Goal: Task Accomplishment & Management: Manage account settings

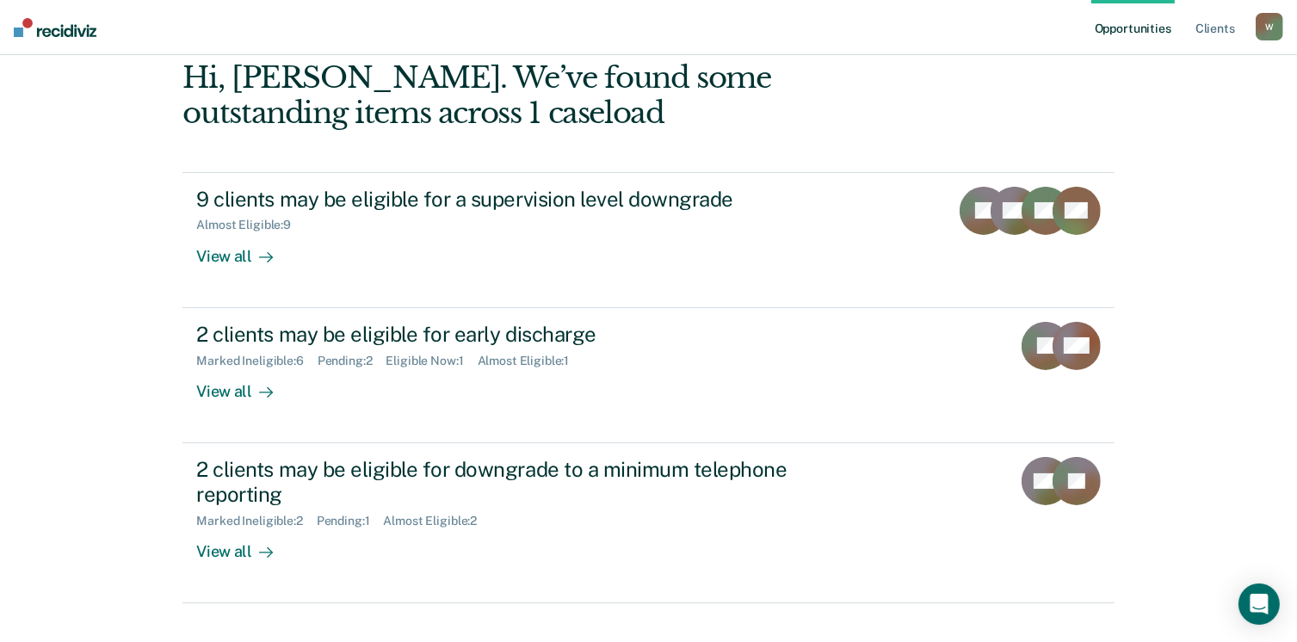
scroll to position [115, 0]
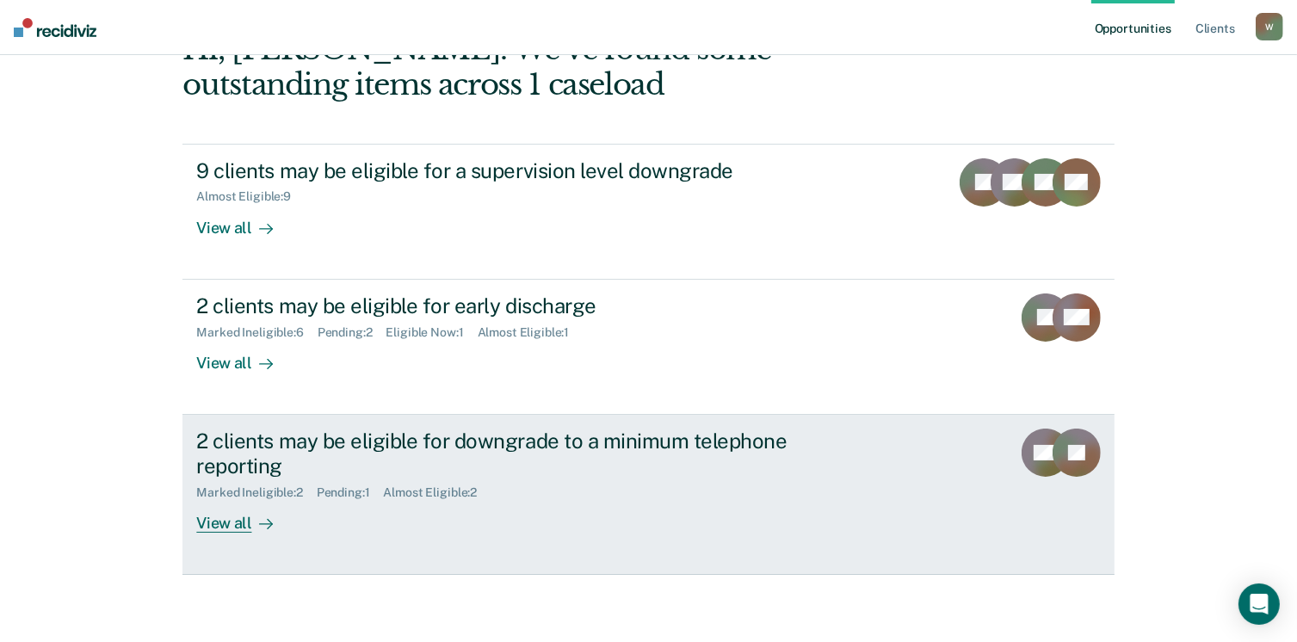
click at [235, 521] on div "View all" at bounding box center [244, 516] width 96 height 34
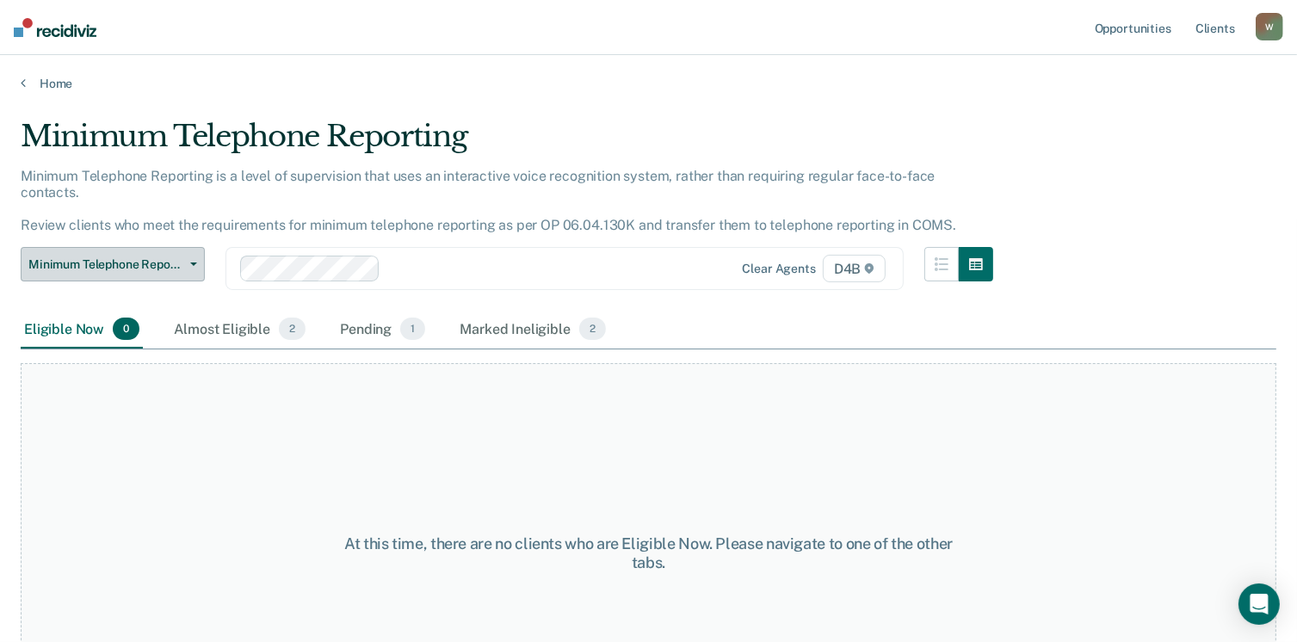
click at [71, 257] on span "Minimum Telephone Reporting" at bounding box center [105, 264] width 155 height 15
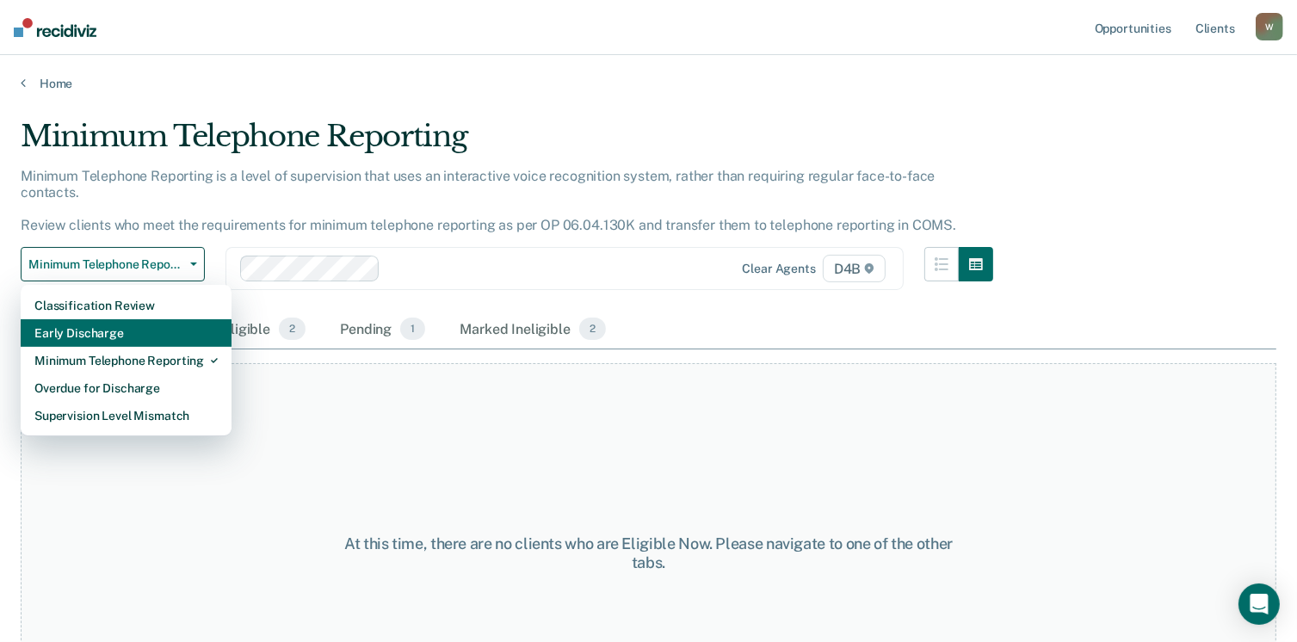
click at [91, 319] on div "Early Discharge" at bounding box center [125, 333] width 183 height 28
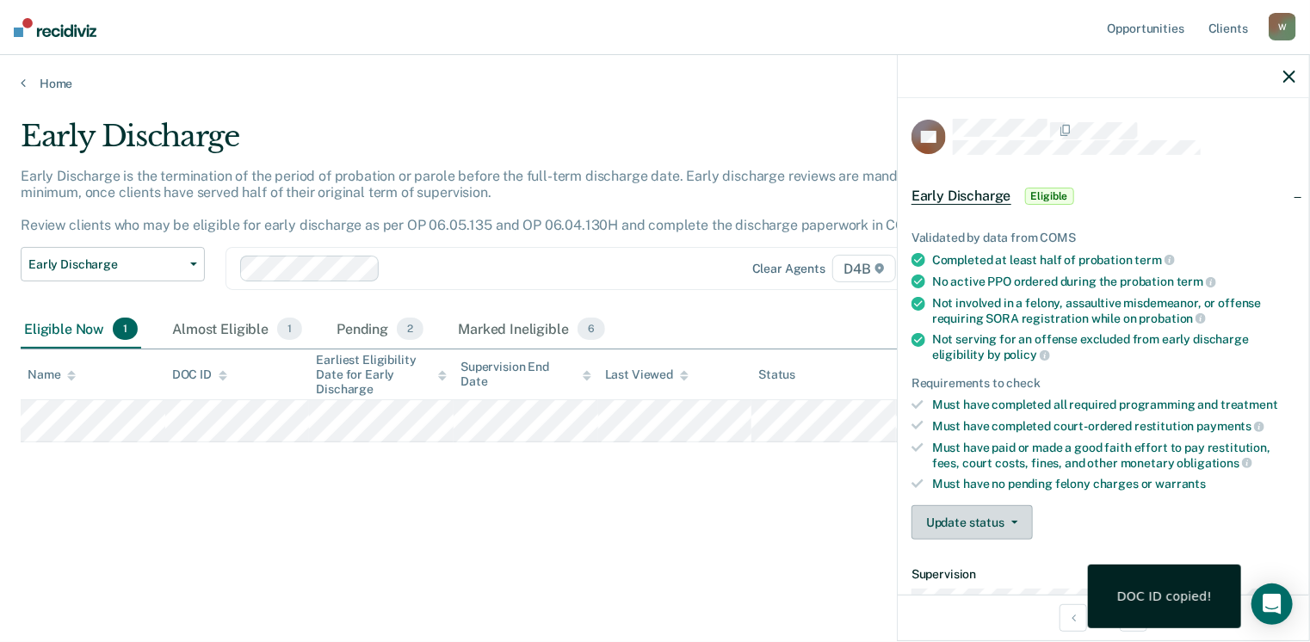
click at [984, 525] on button "Update status" at bounding box center [972, 522] width 121 height 34
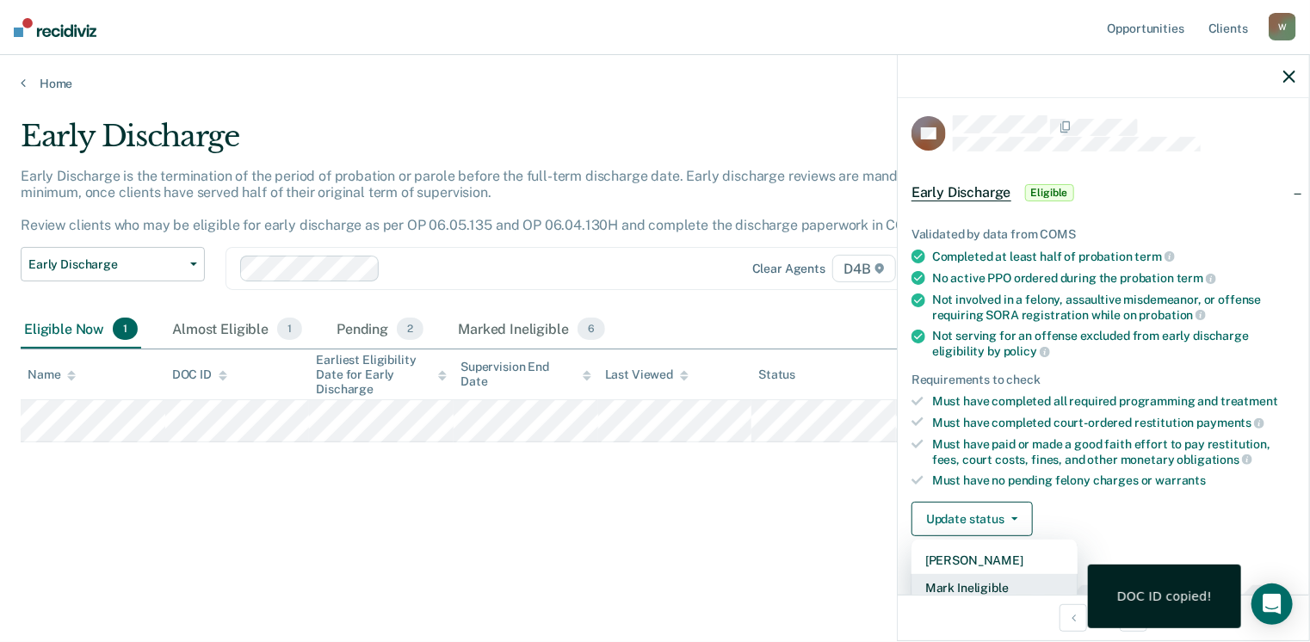
click at [984, 588] on button "Mark Ineligible" at bounding box center [995, 588] width 166 height 28
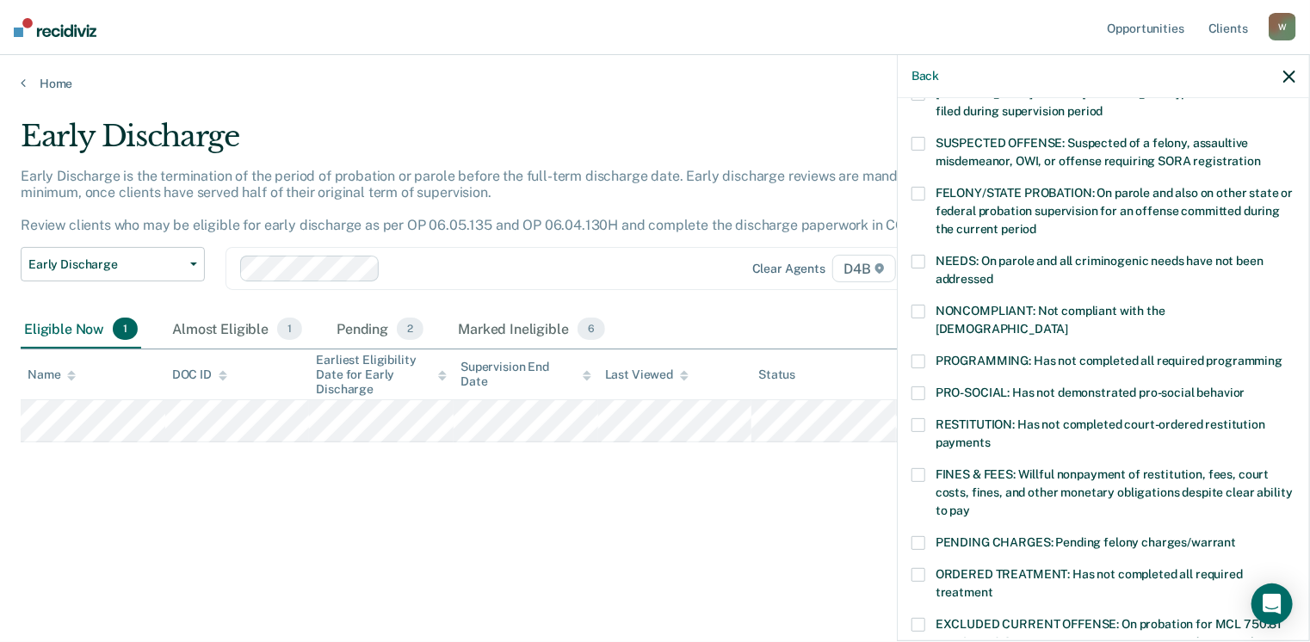
scroll to position [176, 0]
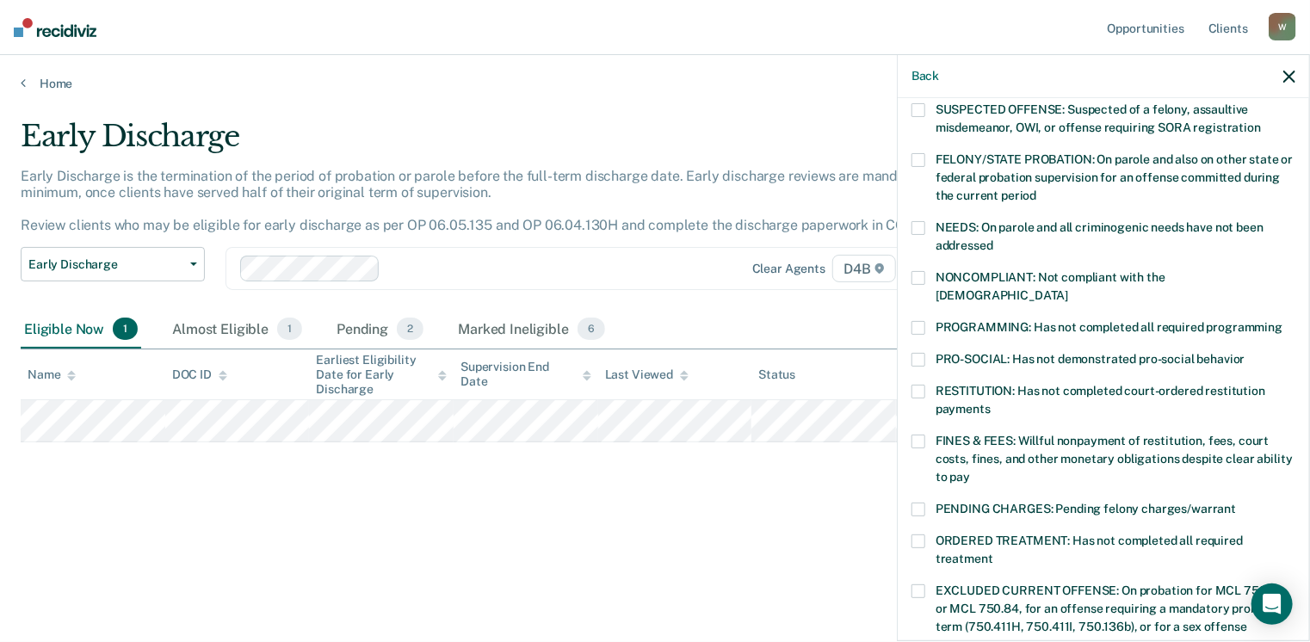
click at [919, 385] on span at bounding box center [919, 392] width 14 height 14
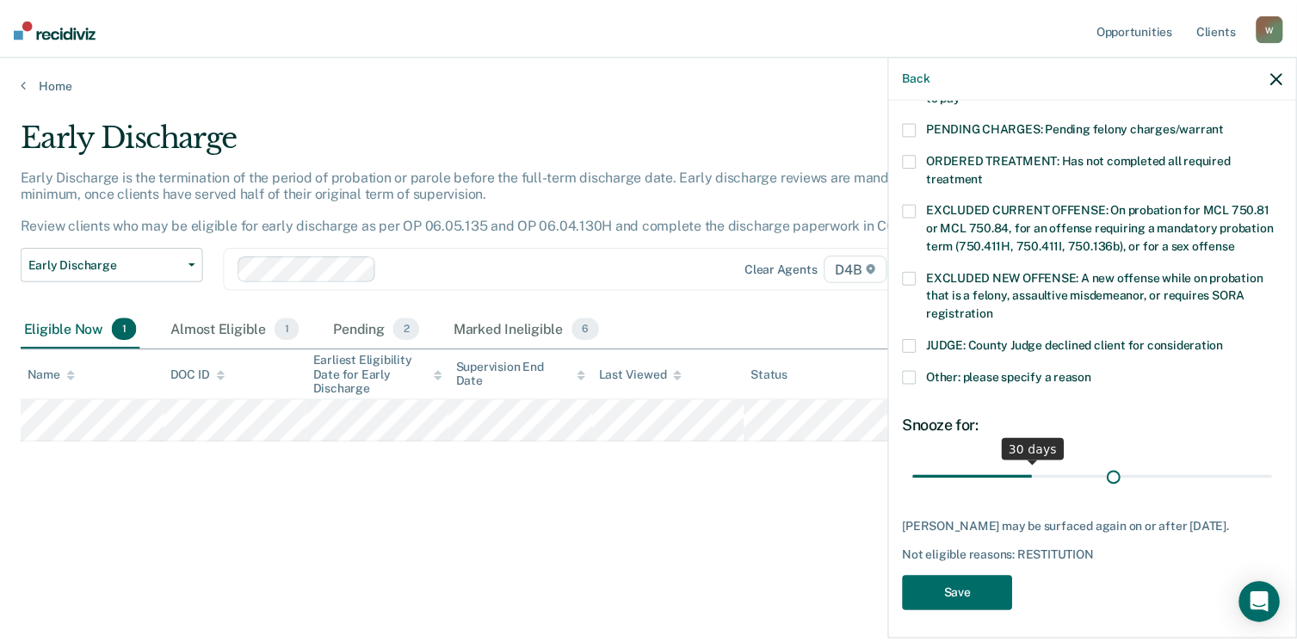
scroll to position [542, 0]
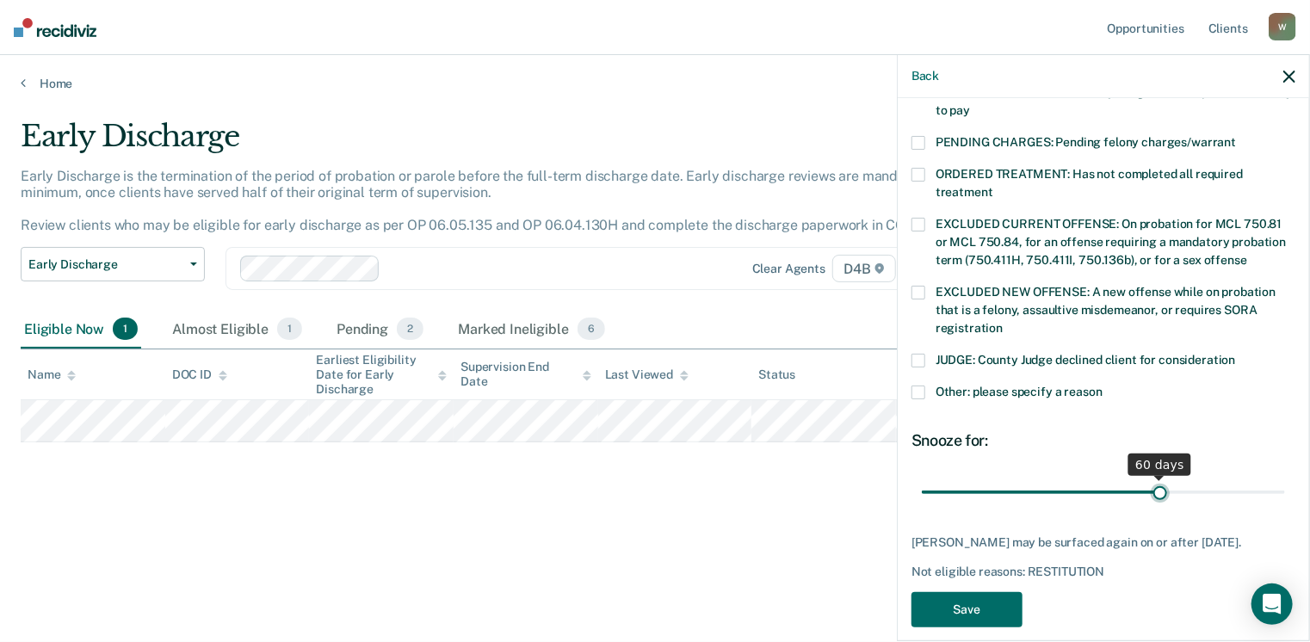
drag, startPoint x: 1036, startPoint y: 455, endPoint x: 1152, endPoint y: 460, distance: 116.3
type input "60"
click at [1152, 478] on input "range" at bounding box center [1103, 493] width 363 height 30
click at [948, 600] on button "Save" at bounding box center [967, 609] width 111 height 35
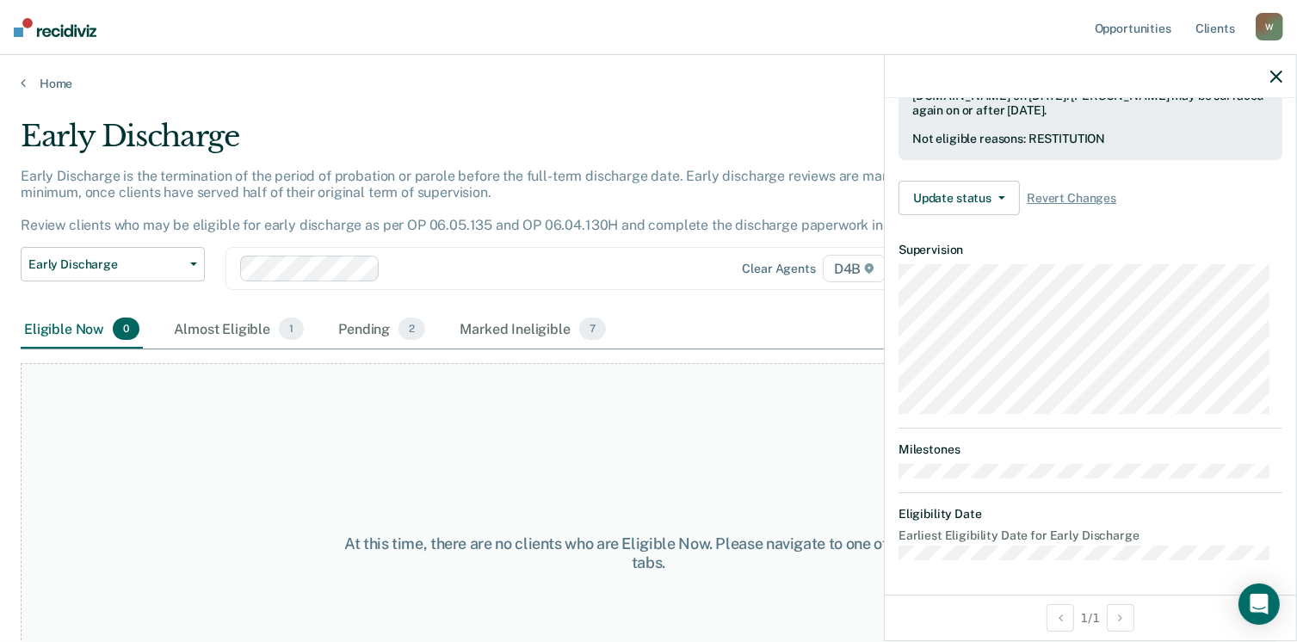
scroll to position [445, 0]
